Goal: Task Accomplishment & Management: Use online tool/utility

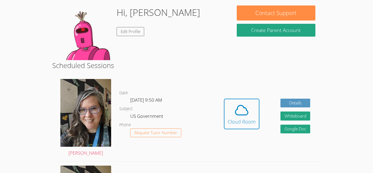
scroll to position [85, 0]
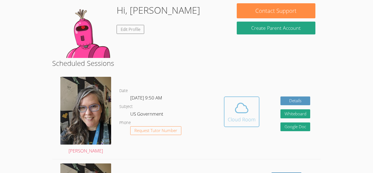
click at [249, 111] on span at bounding box center [242, 107] width 28 height 15
click at [240, 97] on button "Cloud Room" at bounding box center [242, 111] width 36 height 31
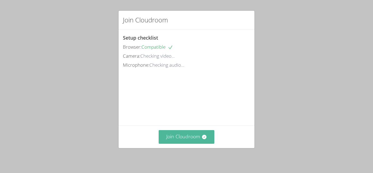
click at [175, 136] on button "Join Cloudroom" at bounding box center [187, 136] width 56 height 13
click at [193, 137] on button "Join Cloudroom" at bounding box center [187, 136] width 56 height 13
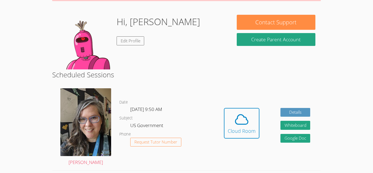
scroll to position [76, 0]
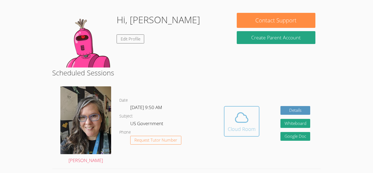
click at [243, 122] on icon at bounding box center [241, 118] width 13 height 10
click at [247, 129] on div "Cloud Room" at bounding box center [242, 129] width 28 height 8
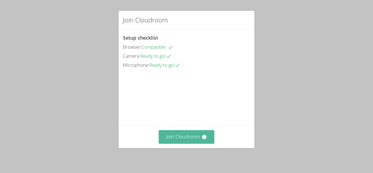
click at [202, 142] on button "Join Cloudroom" at bounding box center [187, 136] width 56 height 13
click at [191, 137] on button "Join Cloudroom" at bounding box center [187, 136] width 56 height 13
